Goal: Task Accomplishment & Management: Manage account settings

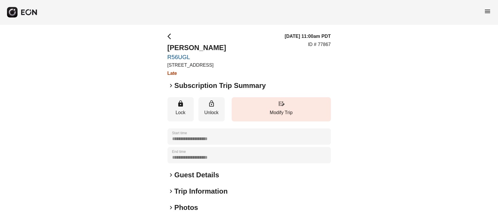
click at [187, 87] on h2 "Subscription Trip Summary" at bounding box center [219, 85] width 91 height 9
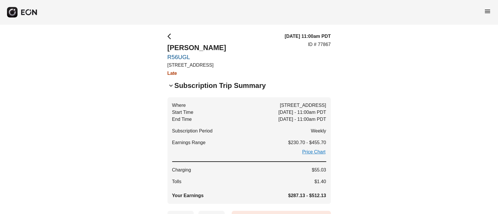
click at [187, 87] on h2 "Subscription Trip Summary" at bounding box center [219, 85] width 91 height 9
